Goal: Task Accomplishment & Management: Complete application form

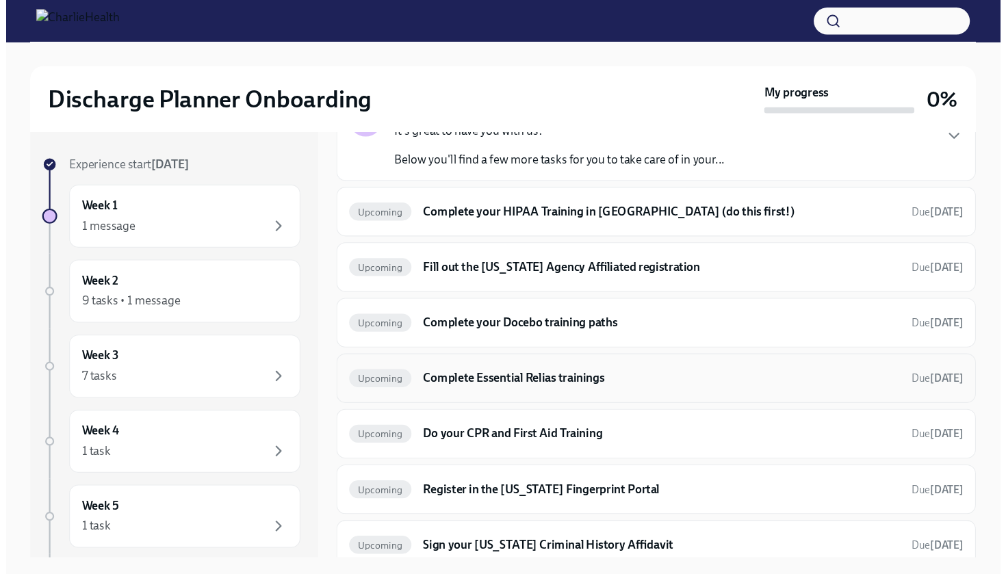
scroll to position [112, 0]
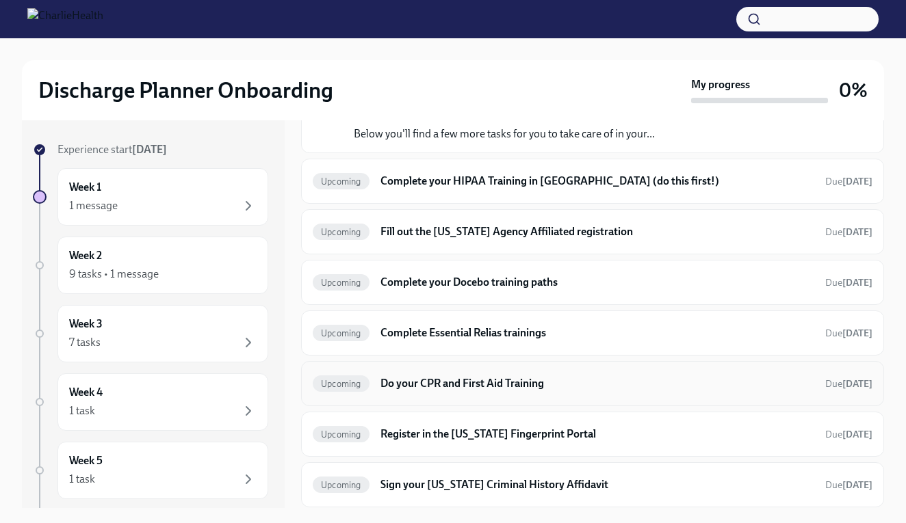
click at [419, 382] on h6 "Do your CPR and First Aid Training" at bounding box center [597, 383] width 434 height 15
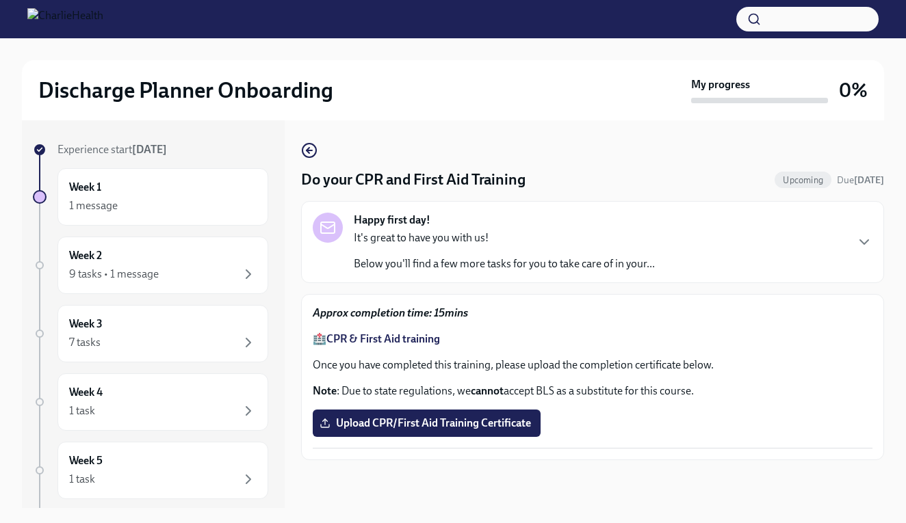
click at [401, 338] on strong "CPR & First Aid training" at bounding box center [383, 339] width 114 height 13
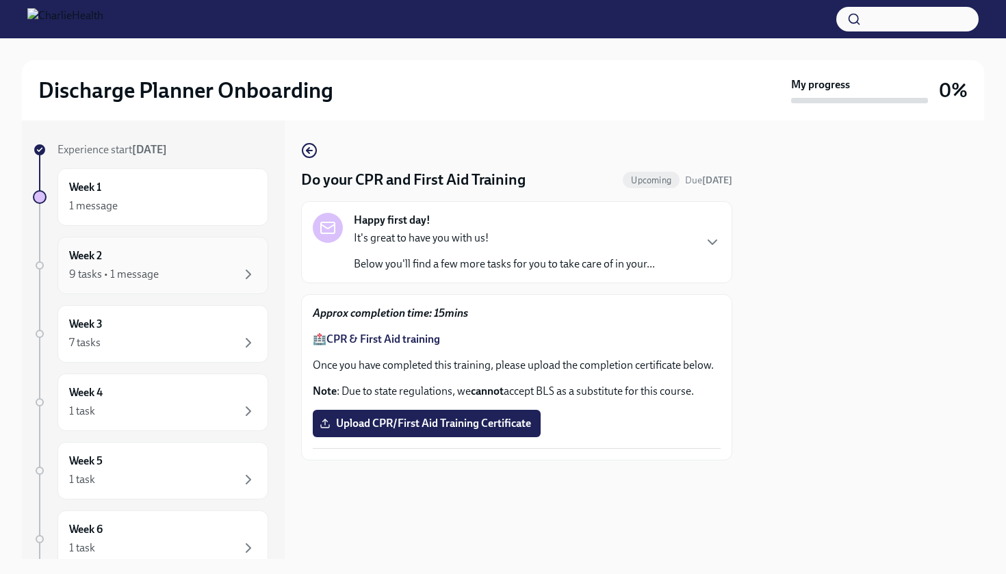
click at [117, 276] on div "9 tasks • 1 message" at bounding box center [114, 274] width 90 height 15
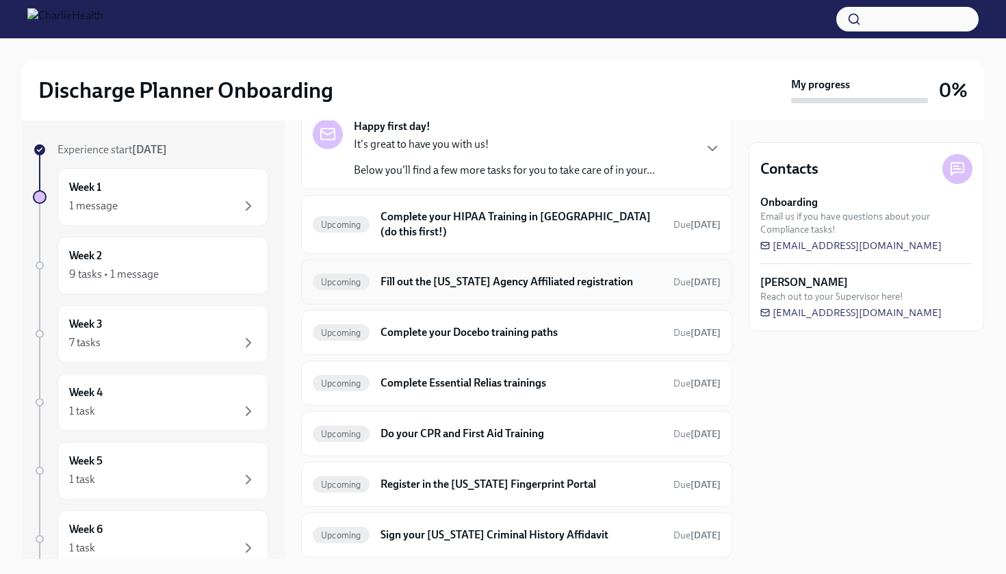
scroll to position [104, 0]
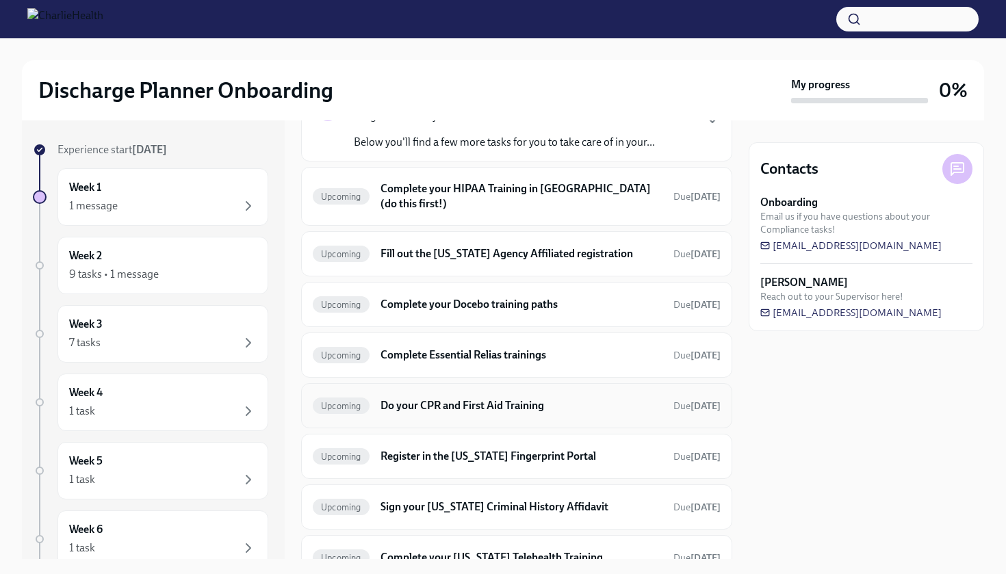
click at [465, 398] on h6 "Do your CPR and First Aid Training" at bounding box center [521, 405] width 282 height 15
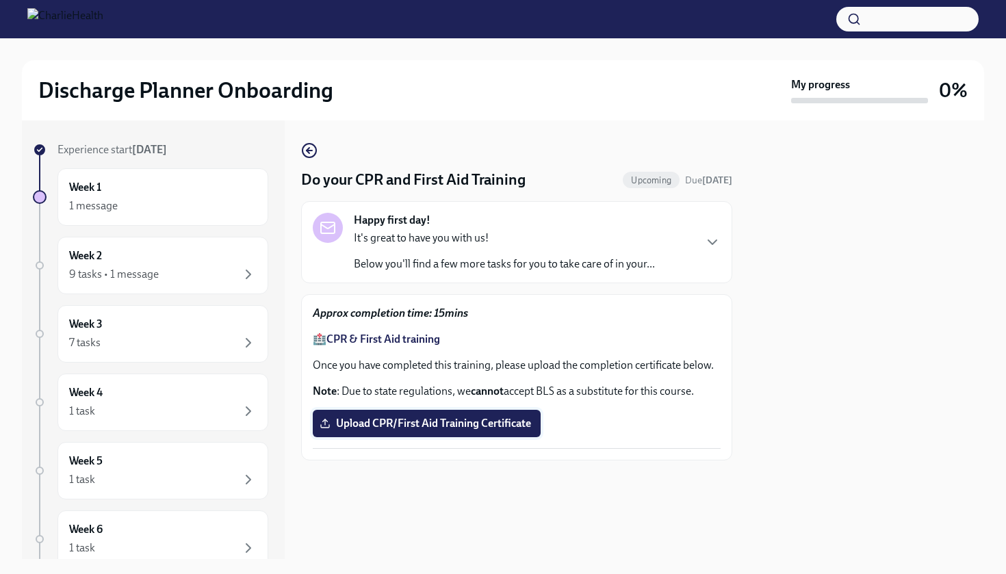
click at [417, 427] on span "Upload CPR/First Aid Training Certificate" at bounding box center [426, 424] width 209 height 14
click at [0, 0] on input "Upload CPR/First Aid Training Certificate" at bounding box center [0, 0] width 0 height 0
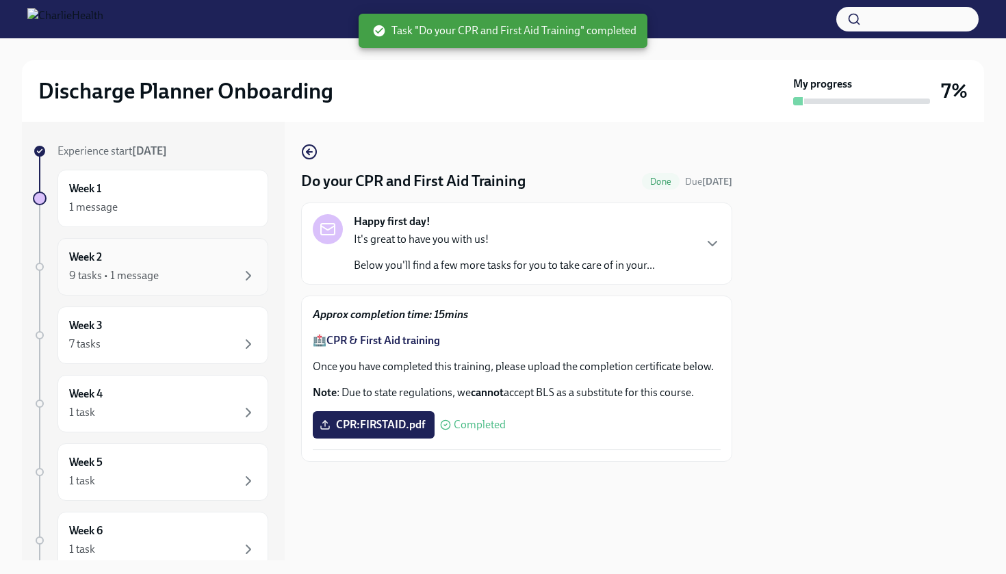
click at [140, 259] on div "Week 2 9 tasks • 1 message" at bounding box center [162, 267] width 187 height 34
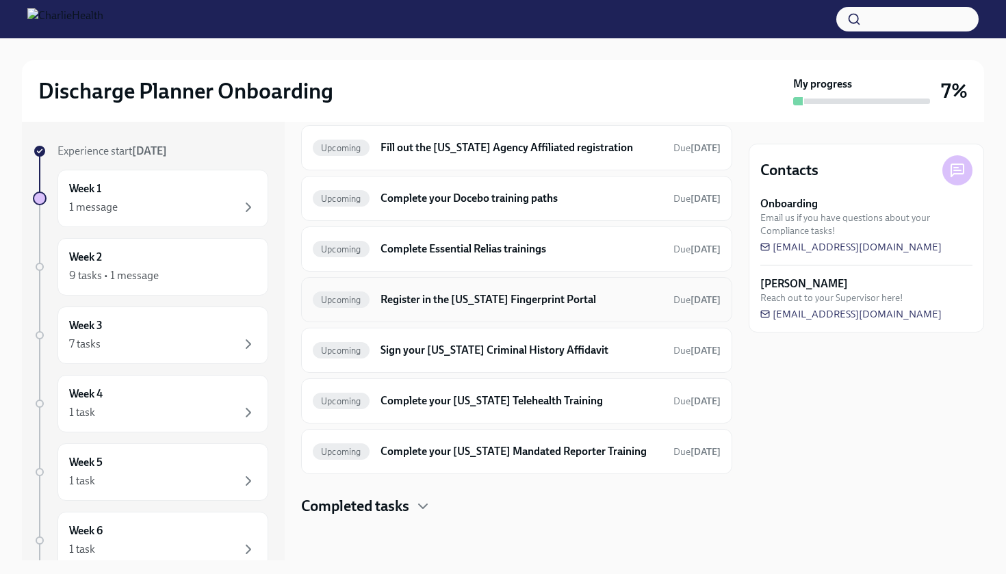
scroll to position [211, 0]
click at [415, 509] on div "Completed tasks" at bounding box center [516, 506] width 431 height 21
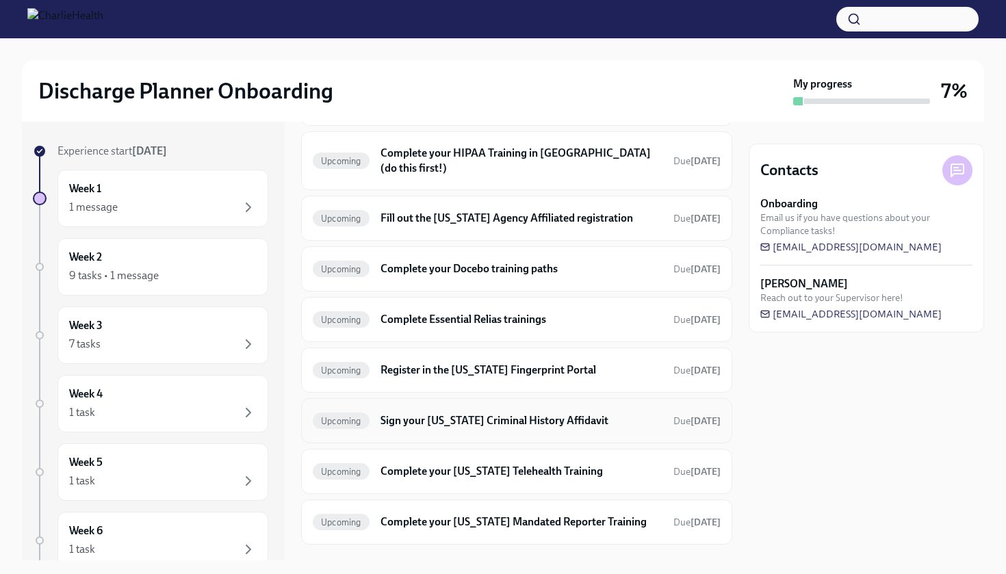
scroll to position [150, 0]
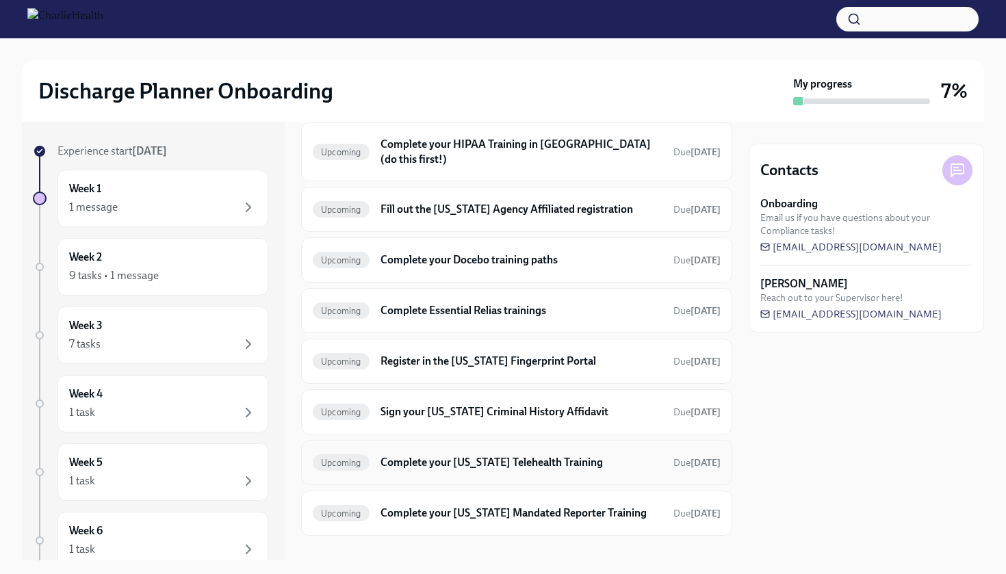
click at [465, 455] on h6 "Complete your [US_STATE] Telehealth Training" at bounding box center [521, 462] width 282 height 15
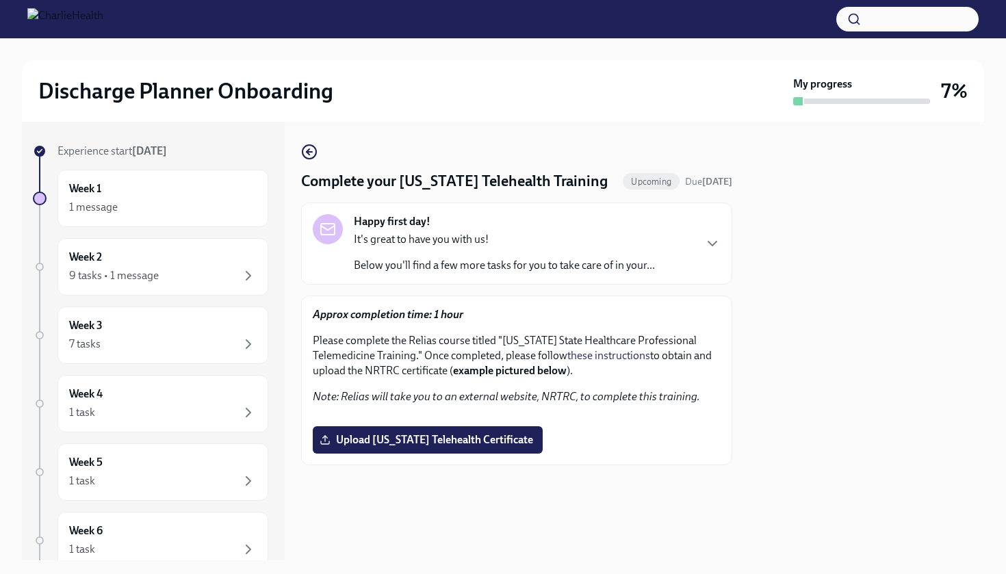
scroll to position [171, 0]
click at [375, 308] on strong "Approx completion time: 1 hour" at bounding box center [388, 314] width 151 height 13
click at [487, 364] on strong "example pictured below" at bounding box center [510, 370] width 114 height 13
click at [129, 265] on div "Week 2 9 tasks • 1 message" at bounding box center [162, 267] width 187 height 34
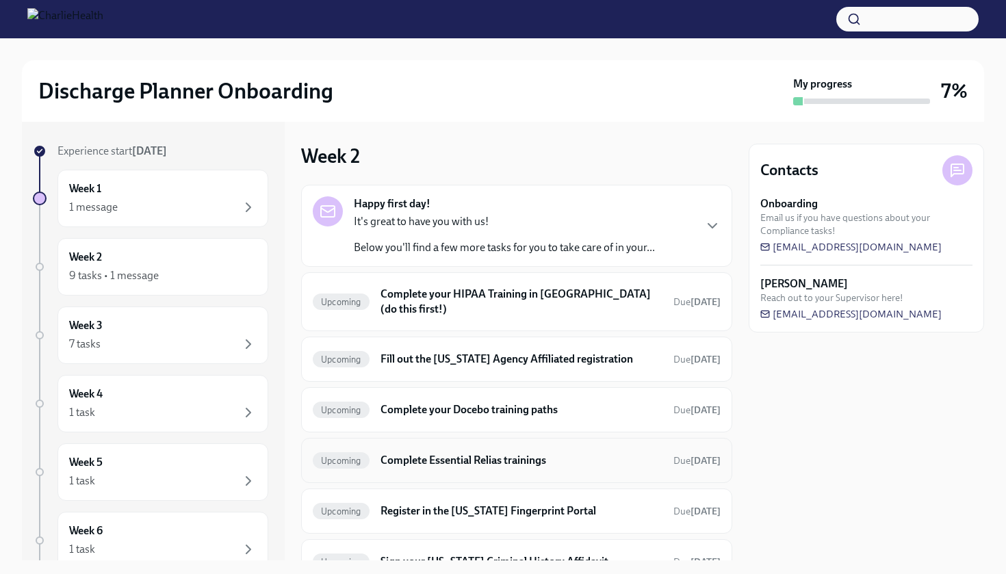
click at [453, 453] on h6 "Complete Essential Relias trainings" at bounding box center [521, 460] width 282 height 15
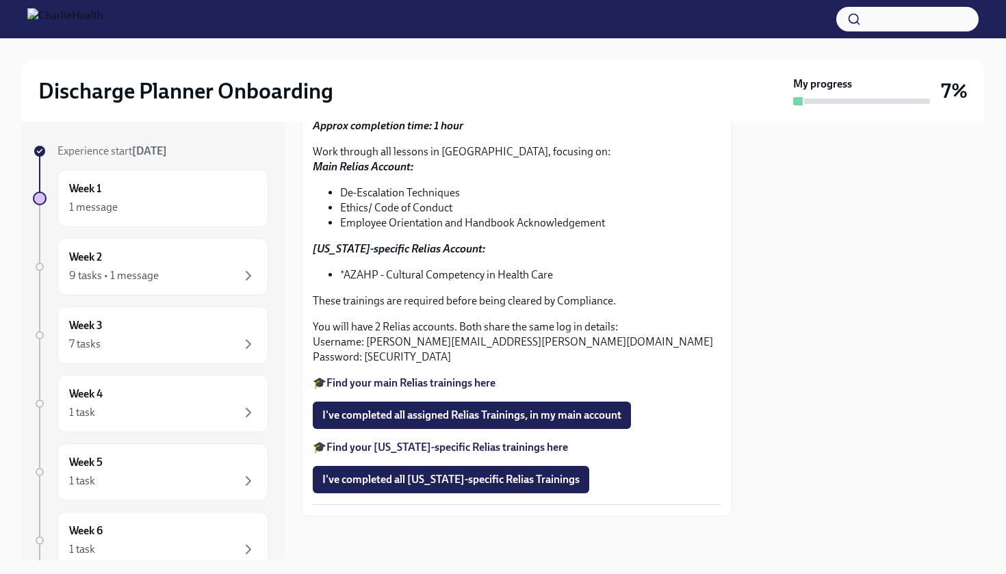
scroll to position [169, 0]
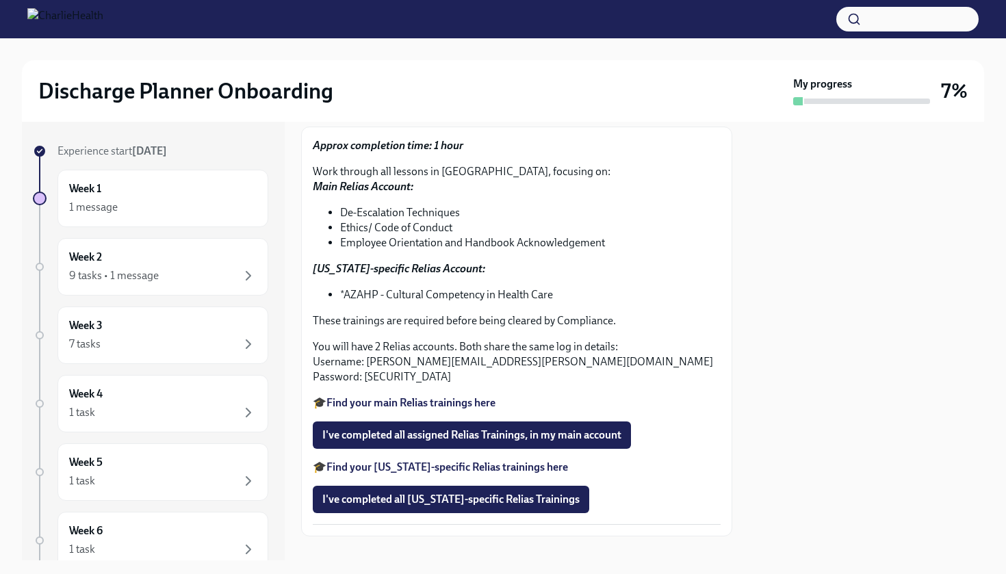
click at [380, 402] on strong "Find your main Relias trainings here" at bounding box center [410, 402] width 169 height 13
click at [167, 274] on div "9 tasks • 1 message" at bounding box center [162, 276] width 187 height 16
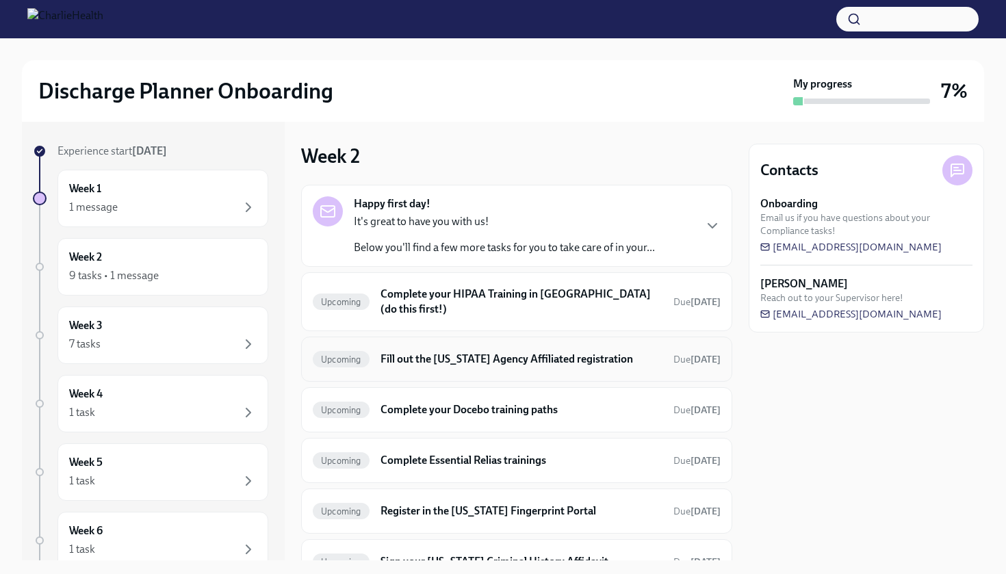
click at [476, 337] on div "Upcoming Fill out the [US_STATE] Agency Affiliated registration Due [DATE]" at bounding box center [516, 359] width 431 height 45
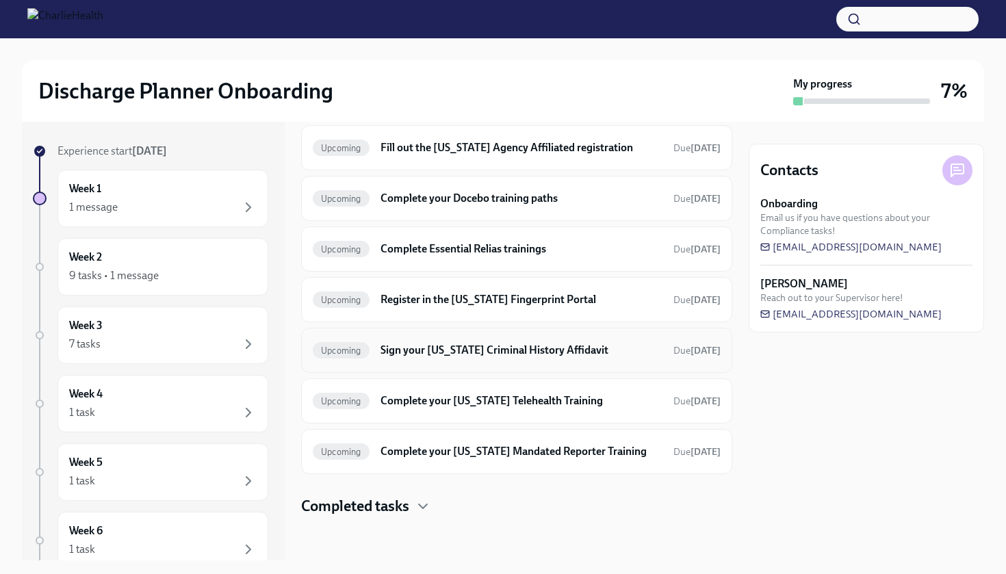
scroll to position [211, 0]
click at [454, 397] on div "Upcoming Complete your [US_STATE] Telehealth Training Due [DATE]" at bounding box center [517, 401] width 408 height 22
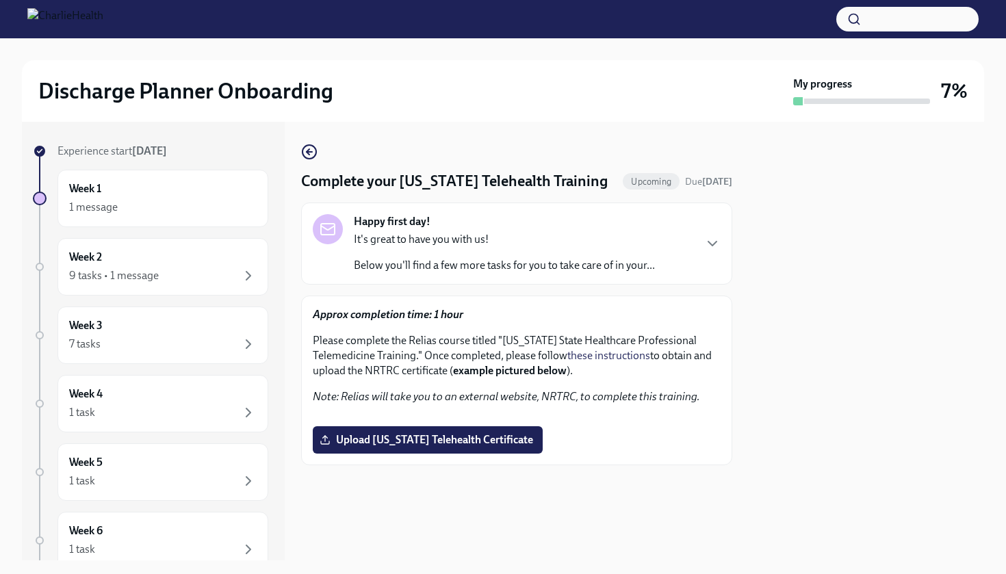
scroll to position [94, 0]
click at [582, 232] on div "It's great to have you with us! Below you'll find a few more tasks for you to t…" at bounding box center [504, 252] width 301 height 41
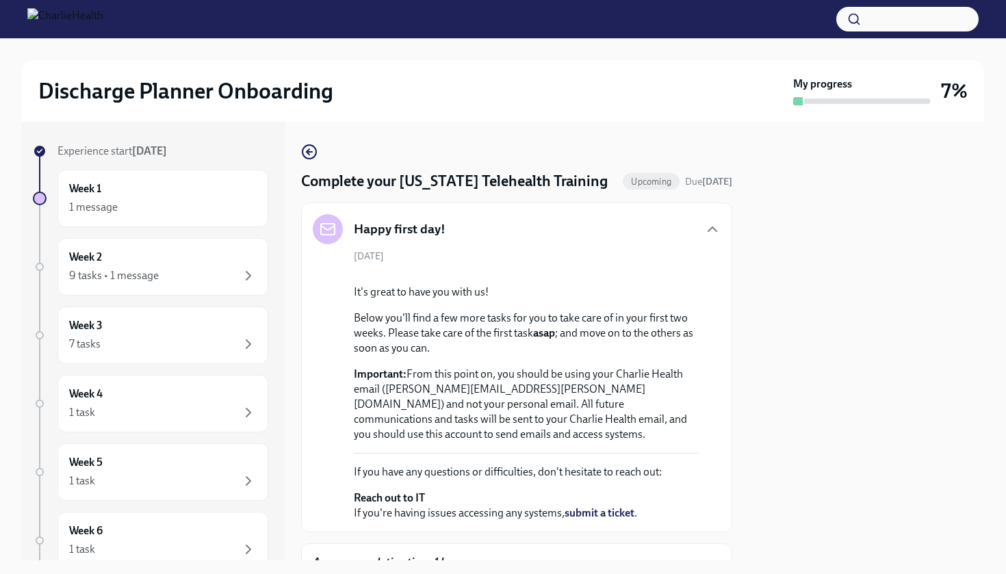
scroll to position [0, 0]
